Goal: Navigation & Orientation: Find specific page/section

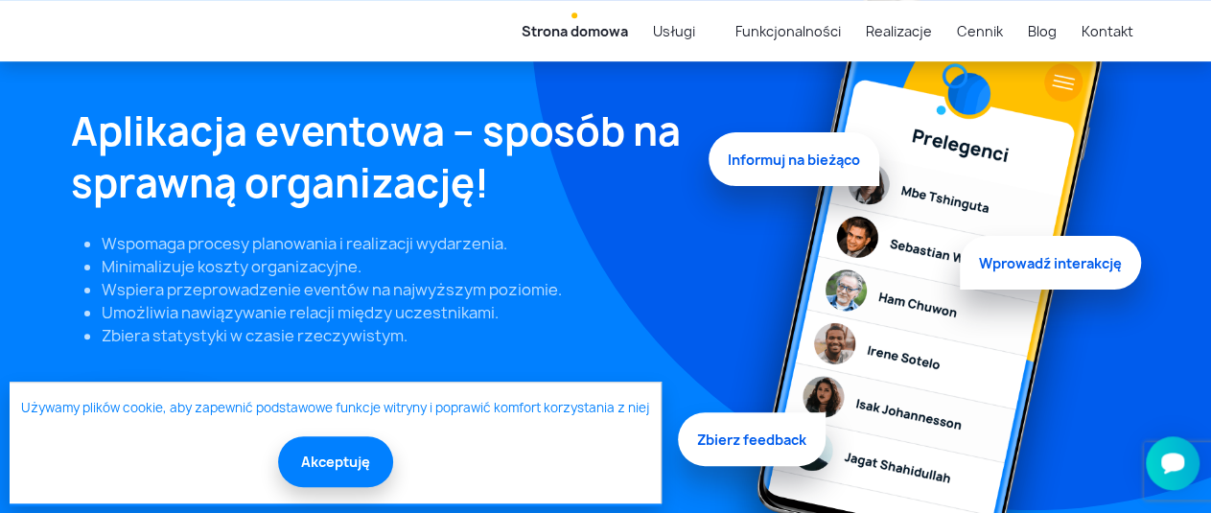
scroll to position [199, 0]
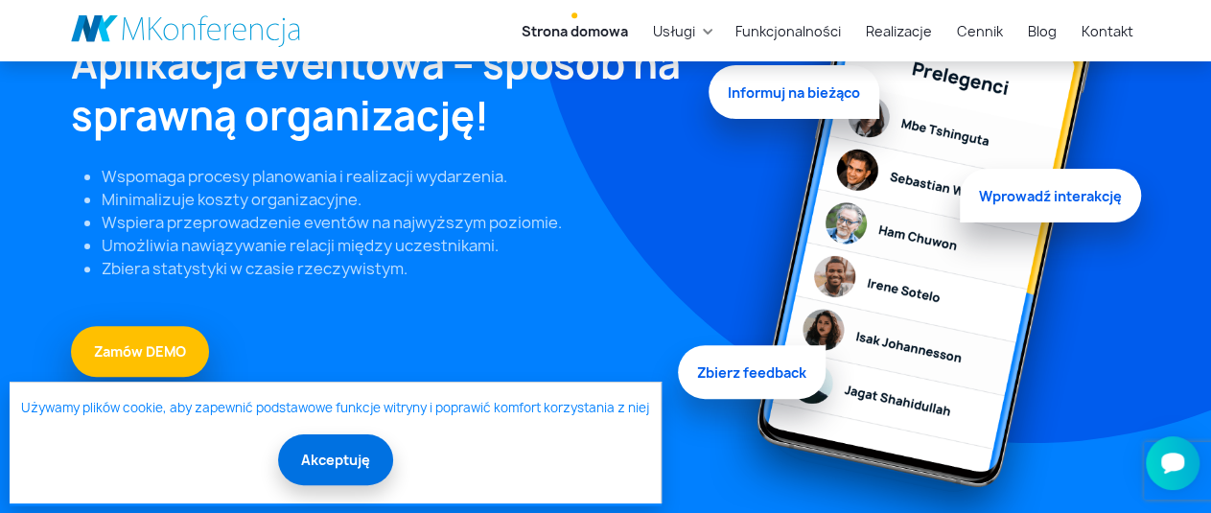
click at [333, 466] on button "Akceptuję" at bounding box center [335, 459] width 115 height 51
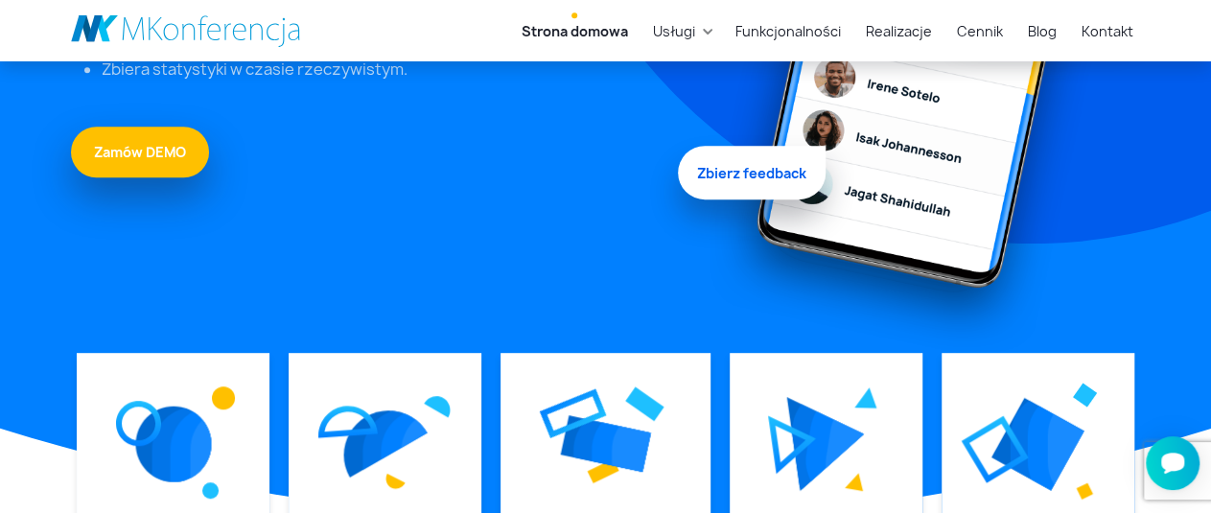
scroll to position [0, 0]
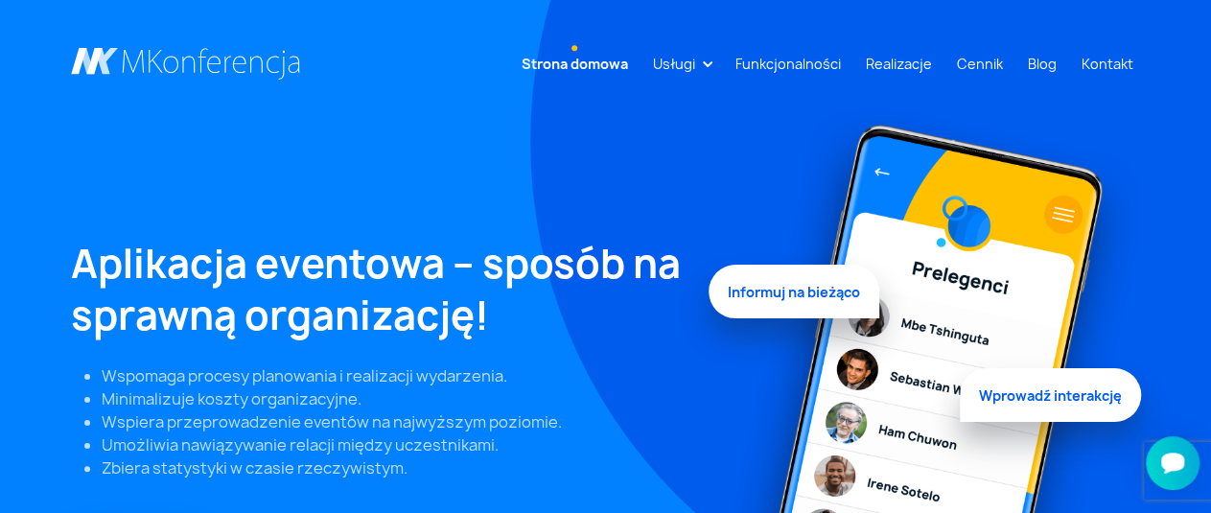
click at [589, 67] on link "Strona domowa" at bounding box center [575, 63] width 122 height 35
drag, startPoint x: 1098, startPoint y: 58, endPoint x: 432, endPoint y: 61, distance: 665.4
click at [1097, 58] on link "Kontakt" at bounding box center [1107, 63] width 67 height 35
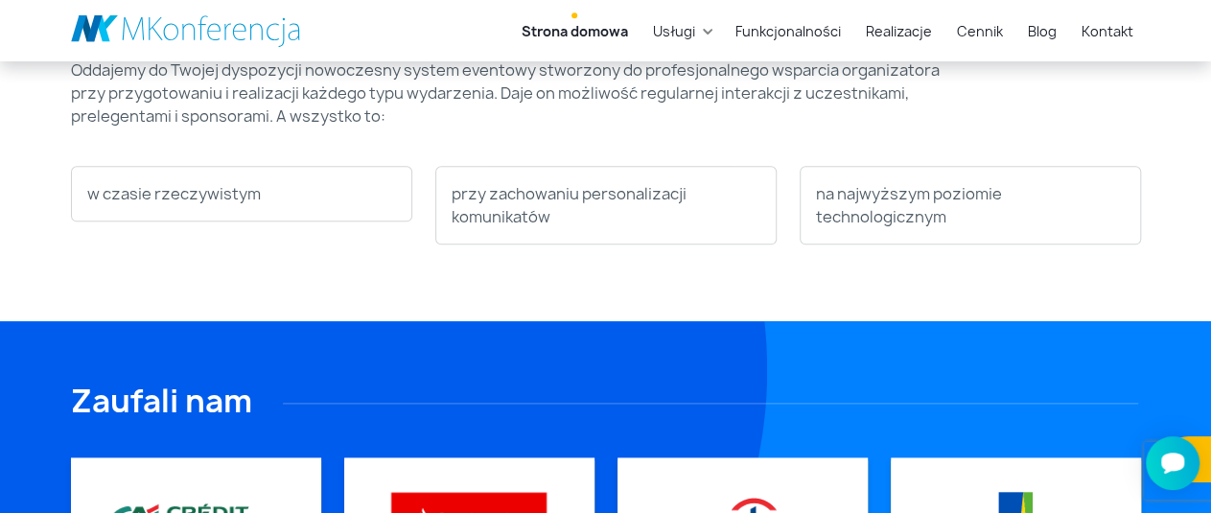
scroll to position [577, 0]
